Goal: Task Accomplishment & Management: Manage account settings

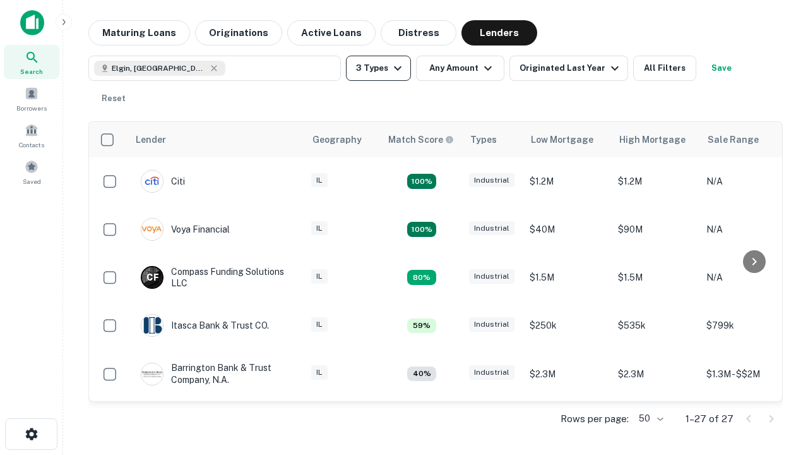
click at [378, 68] on button "3 Types" at bounding box center [378, 68] width 65 height 25
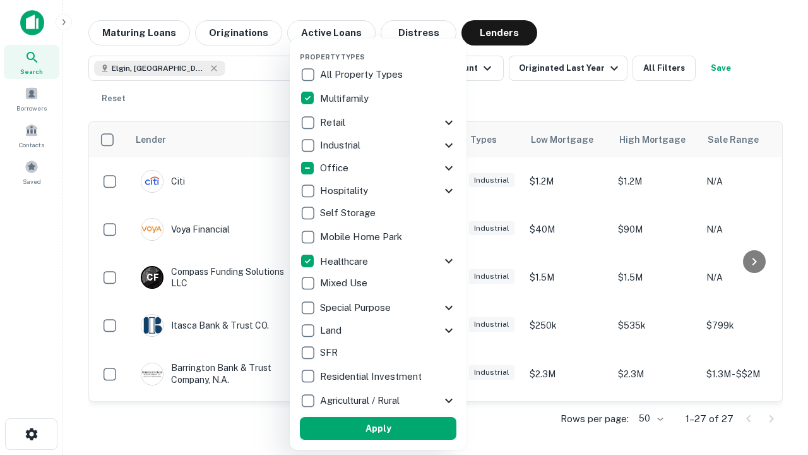
click at [378, 428] on button "Apply" at bounding box center [378, 428] width 157 height 23
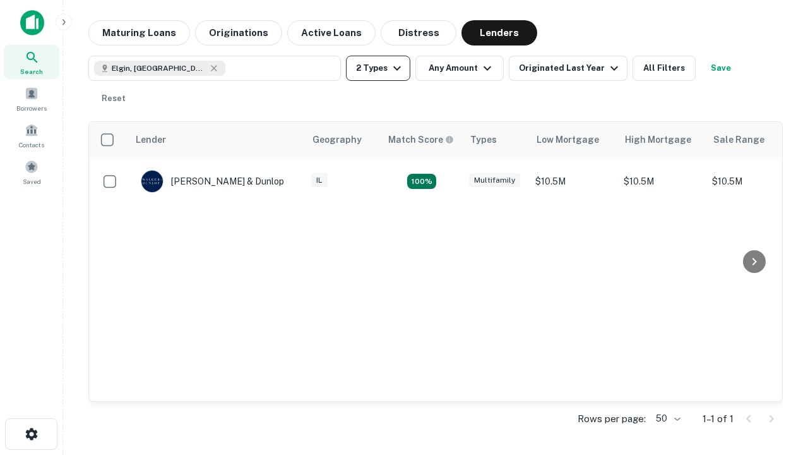
click at [378, 68] on button "2 Types" at bounding box center [378, 68] width 64 height 25
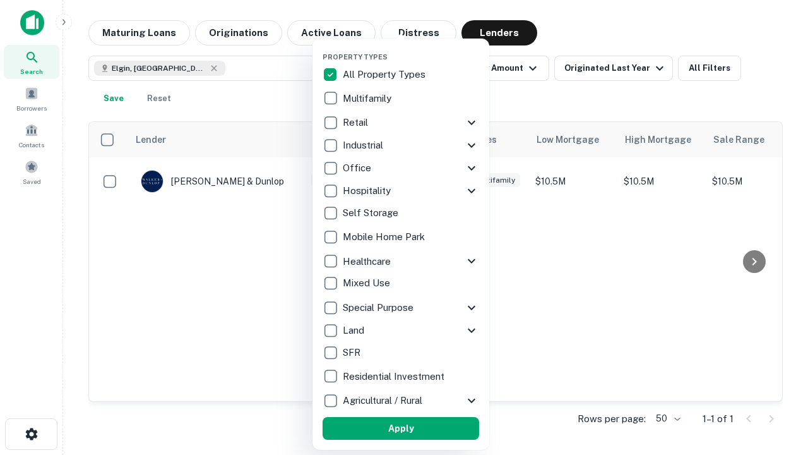
click at [401, 428] on button "Apply" at bounding box center [401, 428] width 157 height 23
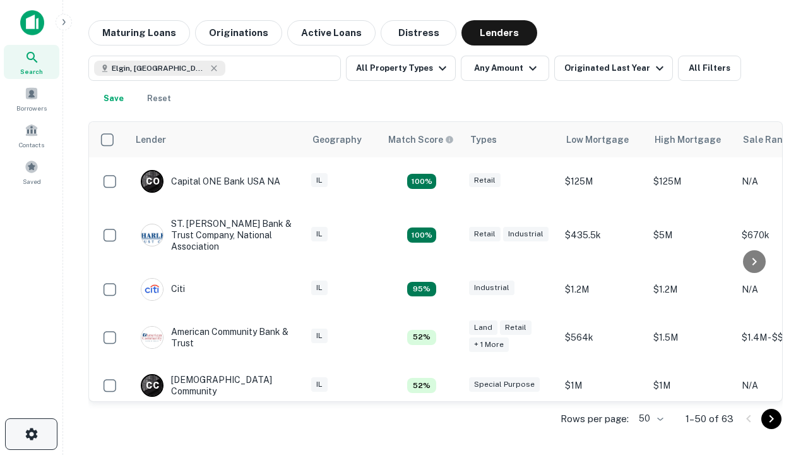
click at [31, 434] on icon "button" at bounding box center [31, 433] width 15 height 15
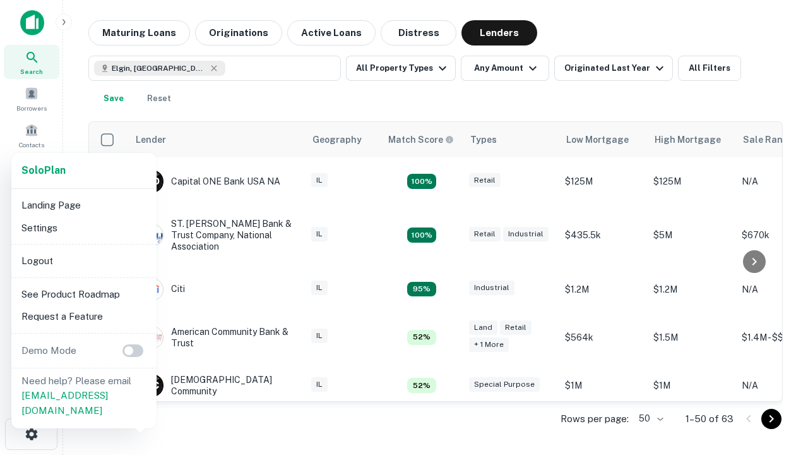
click at [83, 260] on li "Logout" at bounding box center [83, 260] width 135 height 23
